Goal: Information Seeking & Learning: Learn about a topic

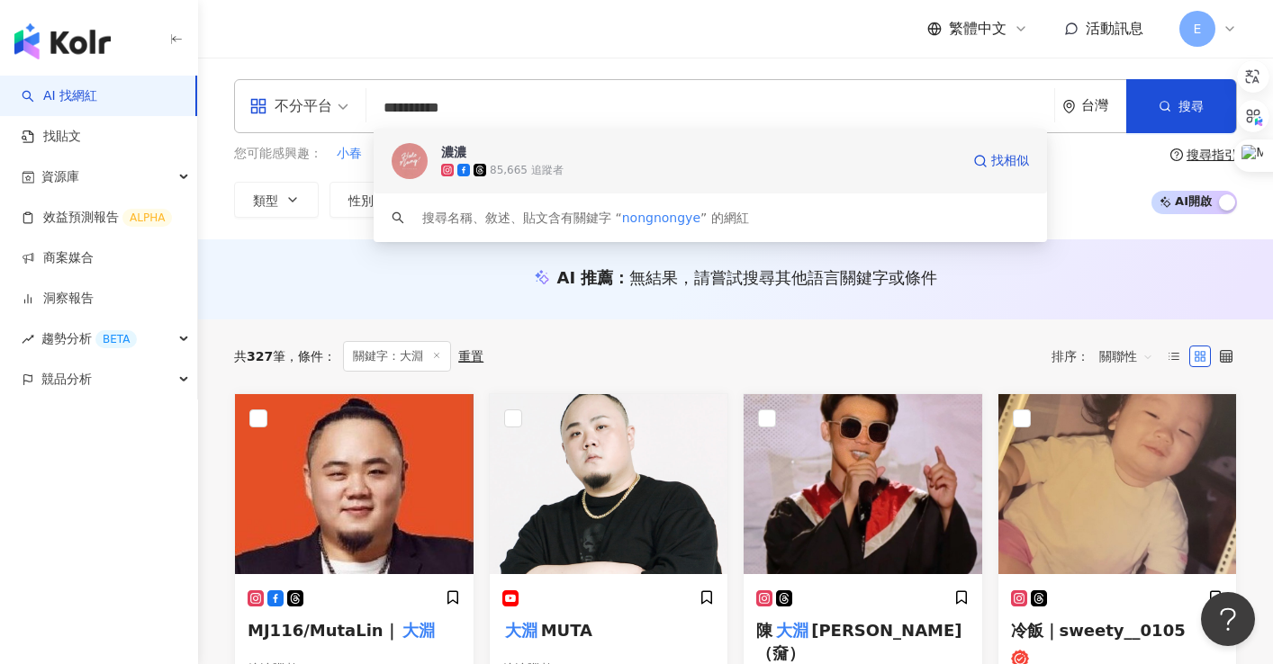
click at [478, 153] on span "濃濃" at bounding box center [700, 152] width 518 height 18
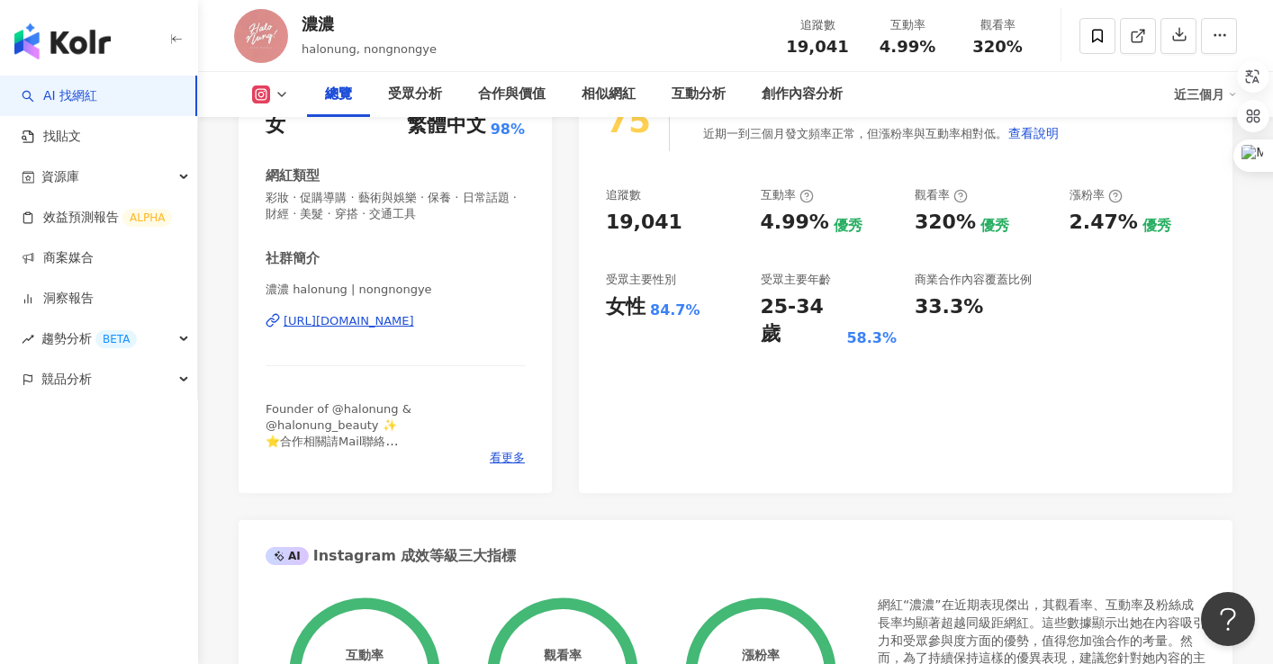
scroll to position [180, 0]
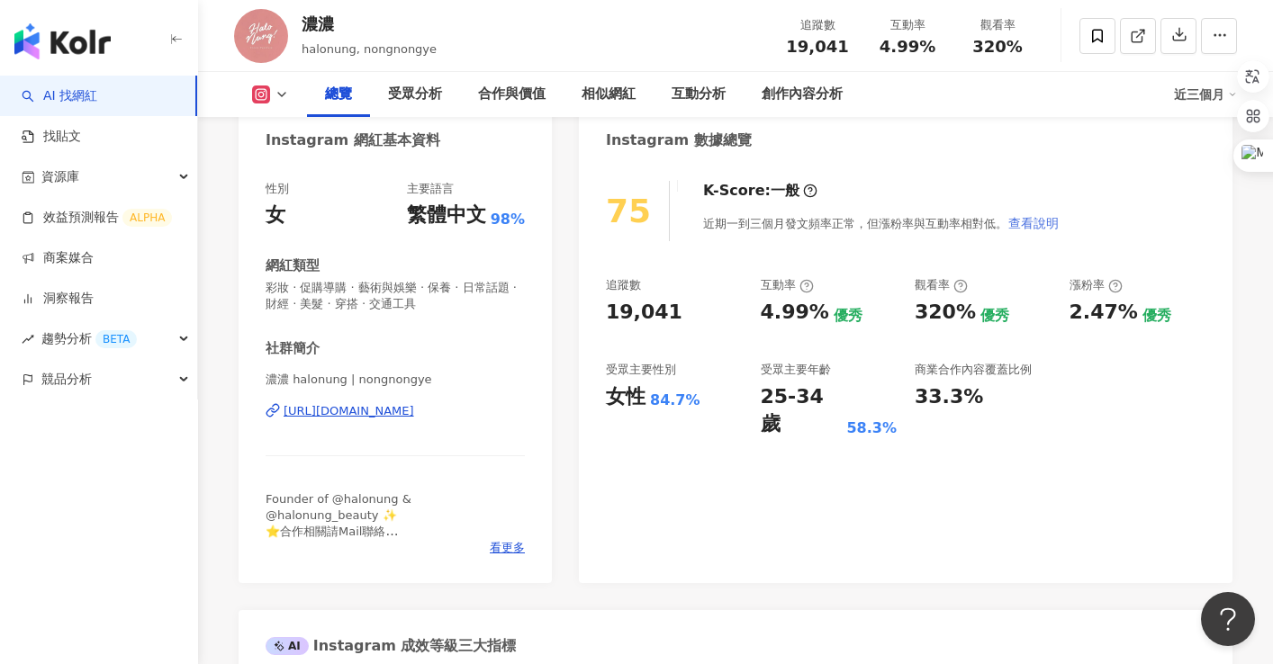
click at [1030, 226] on span "查看說明" at bounding box center [1033, 223] width 50 height 14
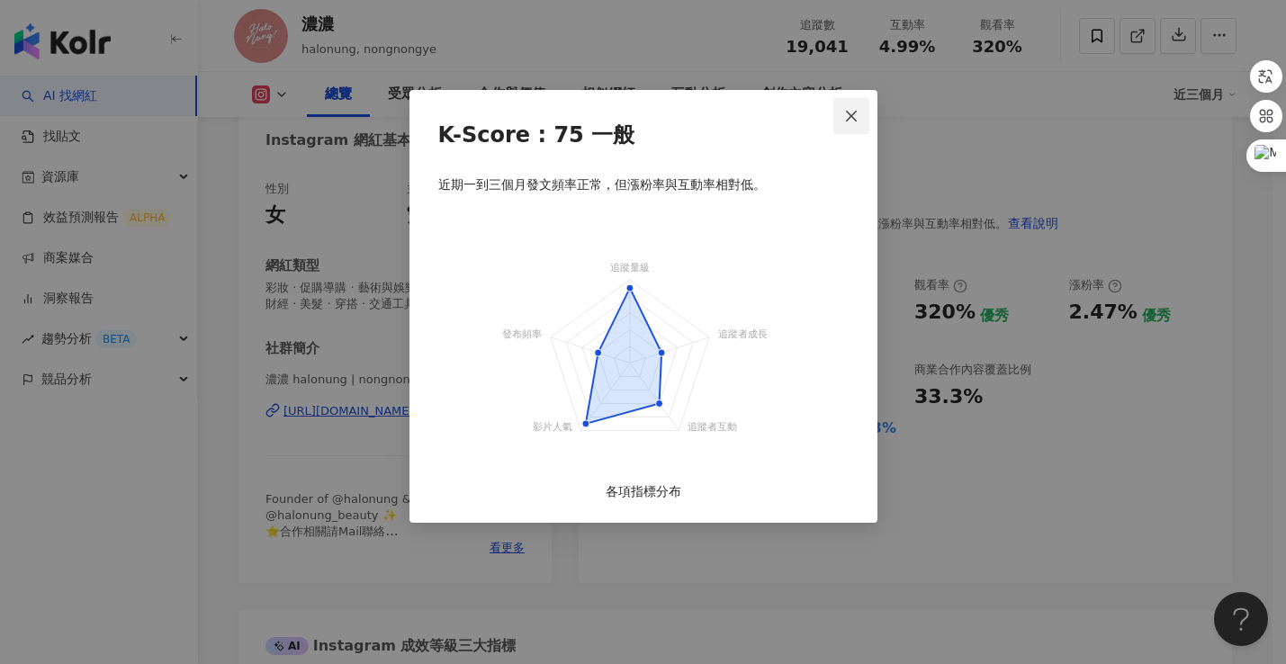
click at [846, 120] on icon "close" at bounding box center [851, 116] width 14 height 14
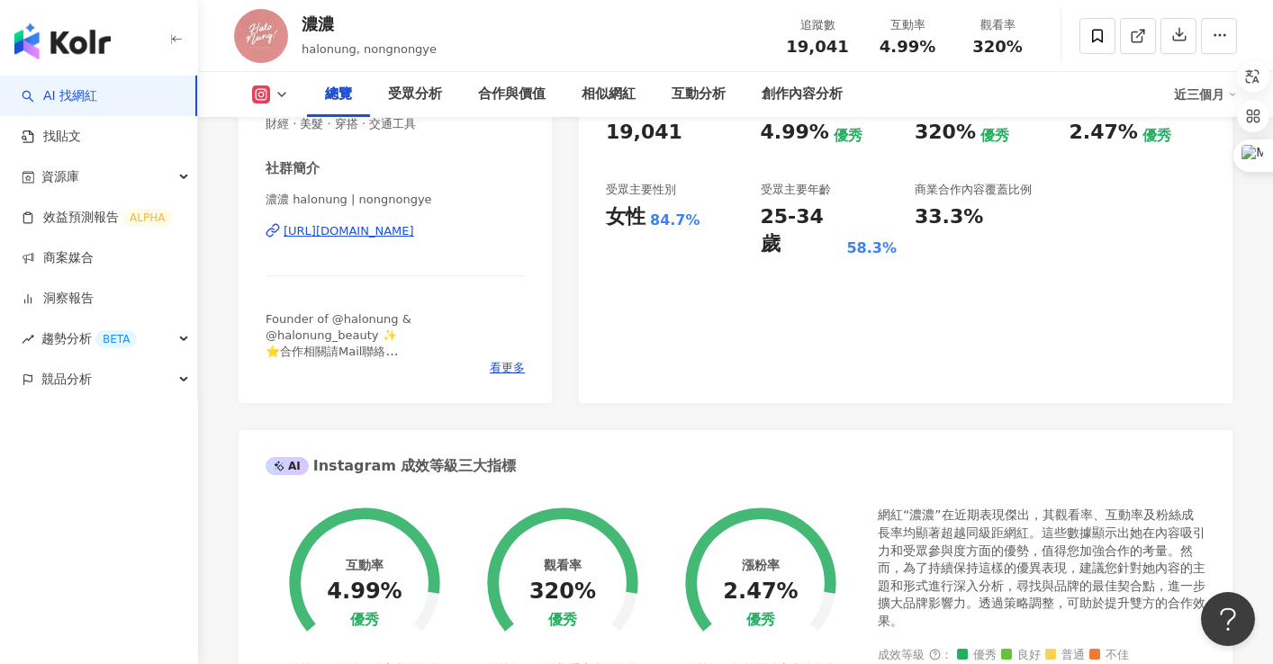
scroll to position [630, 0]
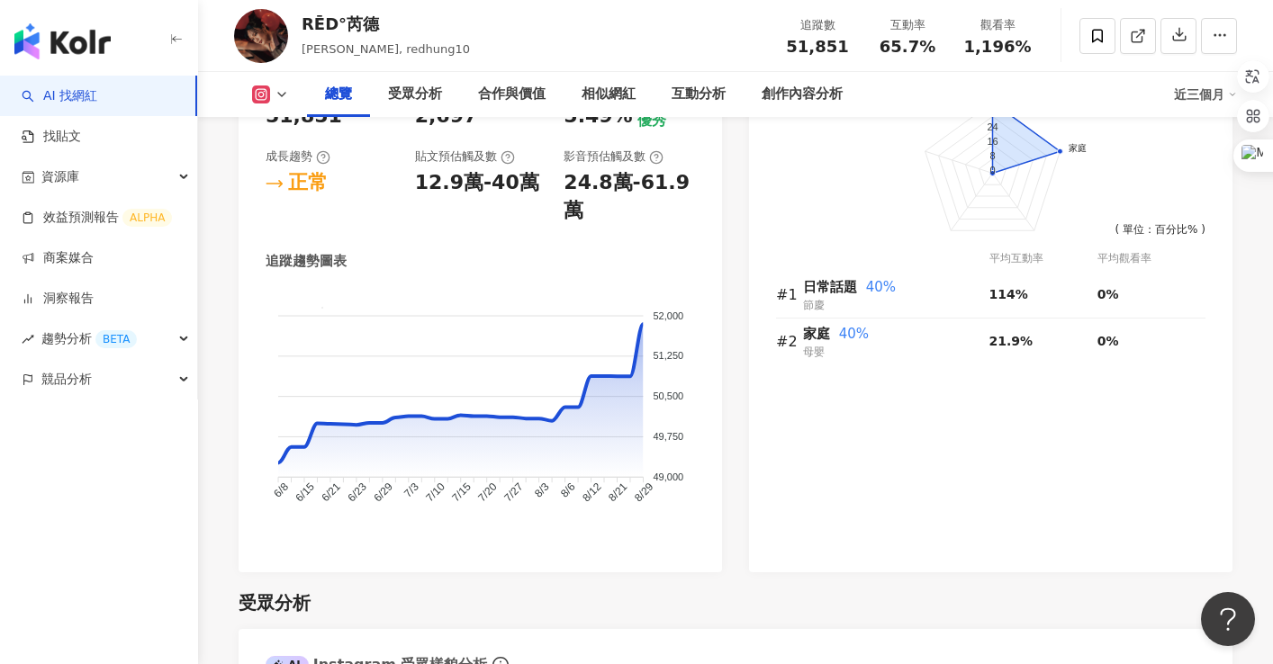
scroll to position [1620, 0]
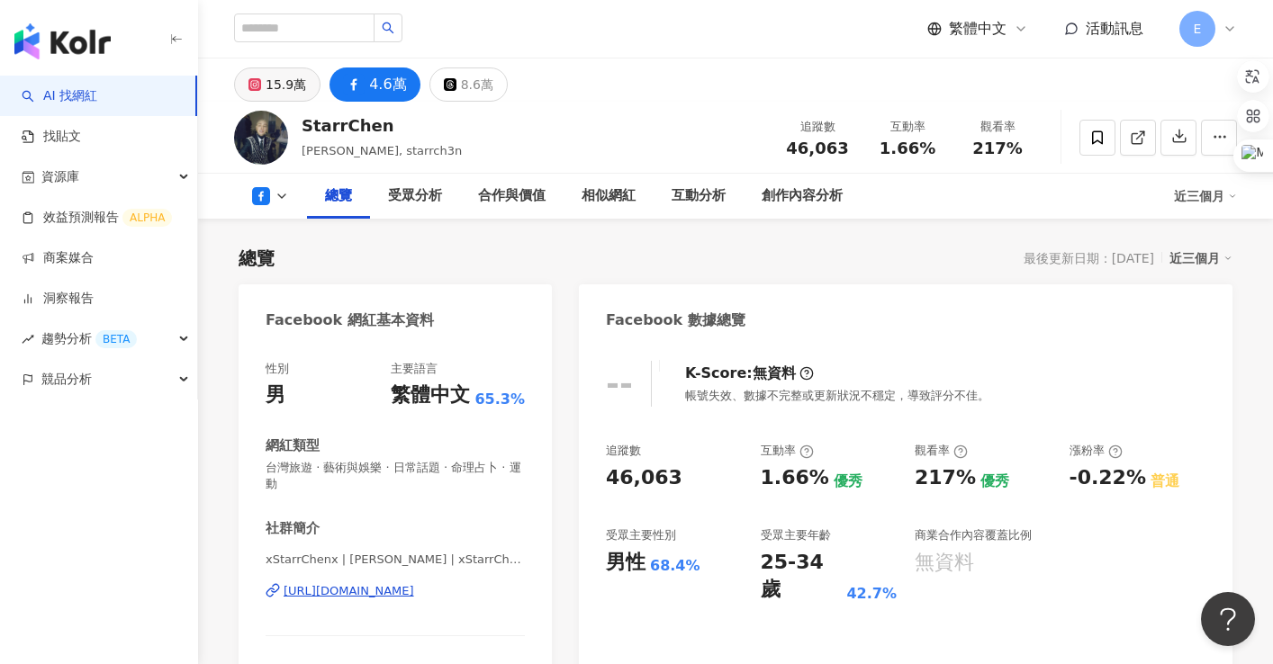
click at [290, 89] on div "15.9萬" at bounding box center [286, 84] width 41 height 25
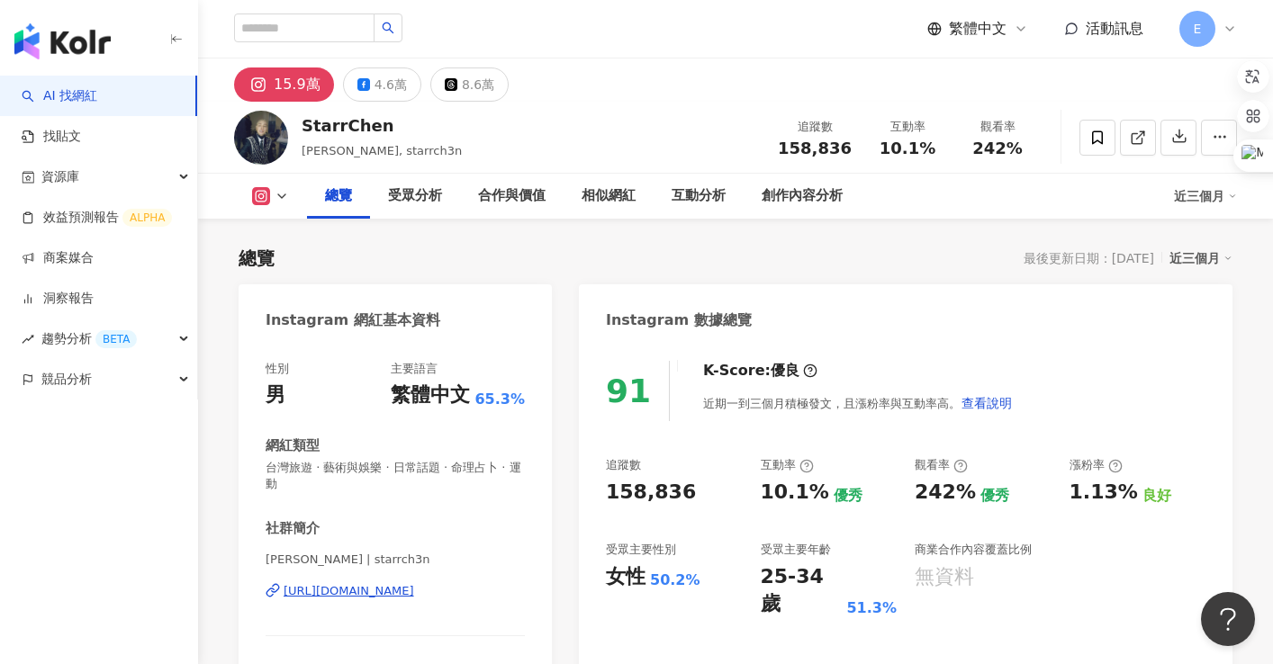
click at [710, 82] on div "15.9萬 4.6萬 8.6萬" at bounding box center [735, 80] width 1075 height 43
click at [713, 93] on div "15.9萬 4.6萬 8.6萬" at bounding box center [735, 80] width 1075 height 43
click at [622, 113] on div "StarrChen [PERSON_NAME], starrch3n 追蹤數 158,836 互動率 10.1% 觀看率 242%" at bounding box center [735, 137] width 1075 height 71
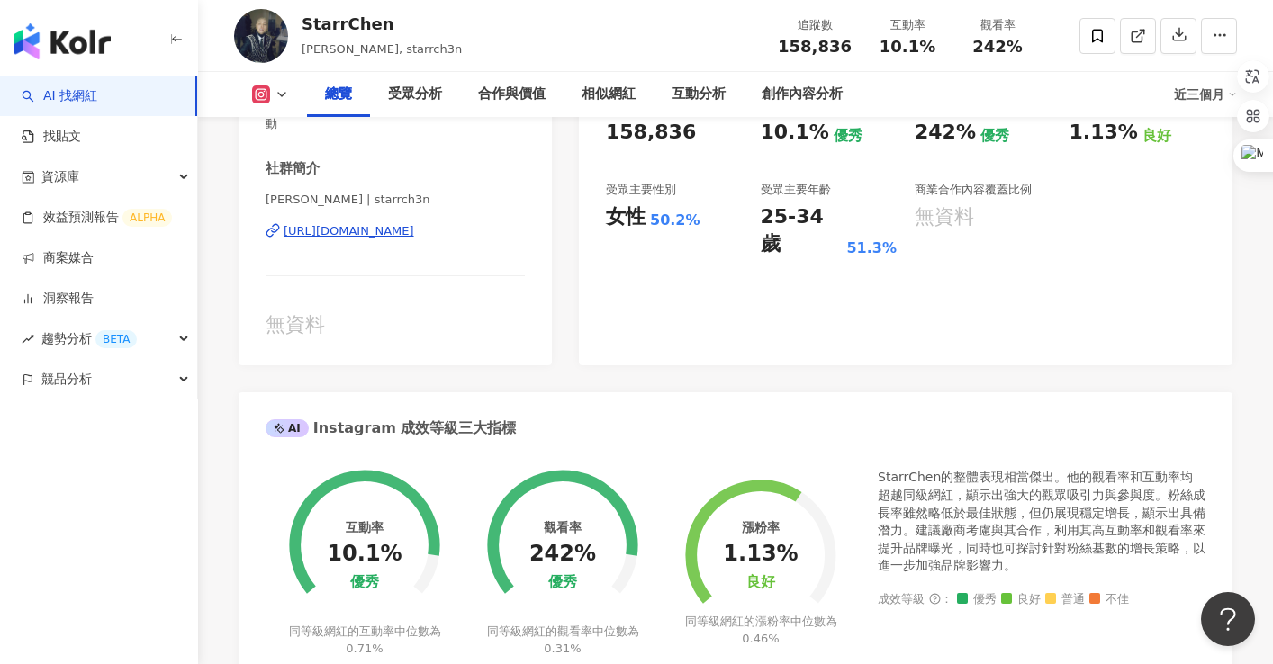
scroll to position [540, 0]
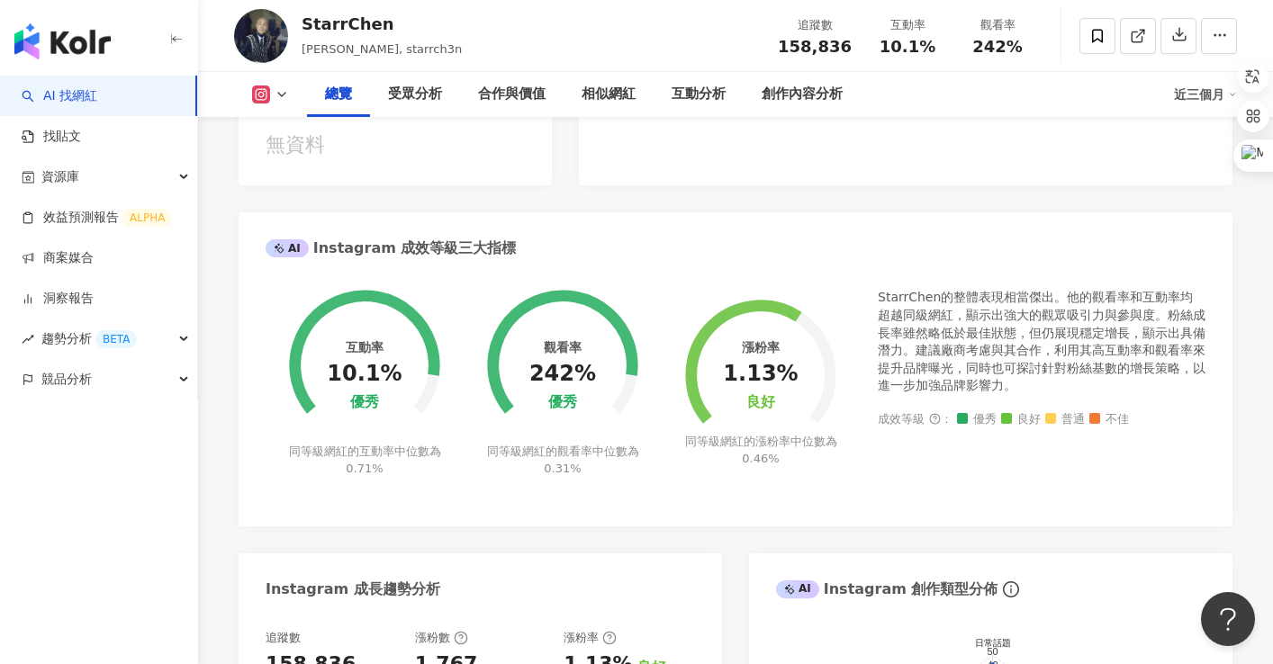
click at [665, 203] on div "Instagram 網紅基本資料 性別 男 主要語言 繁體中文 65.3% 網紅類型 台灣旅遊 · 藝術與娛樂 · 日常話題 · 命理占卜 · 運動 社群簡介…" at bounding box center [736, 432] width 994 height 1376
